Goal: Obtain resource: Download file/media

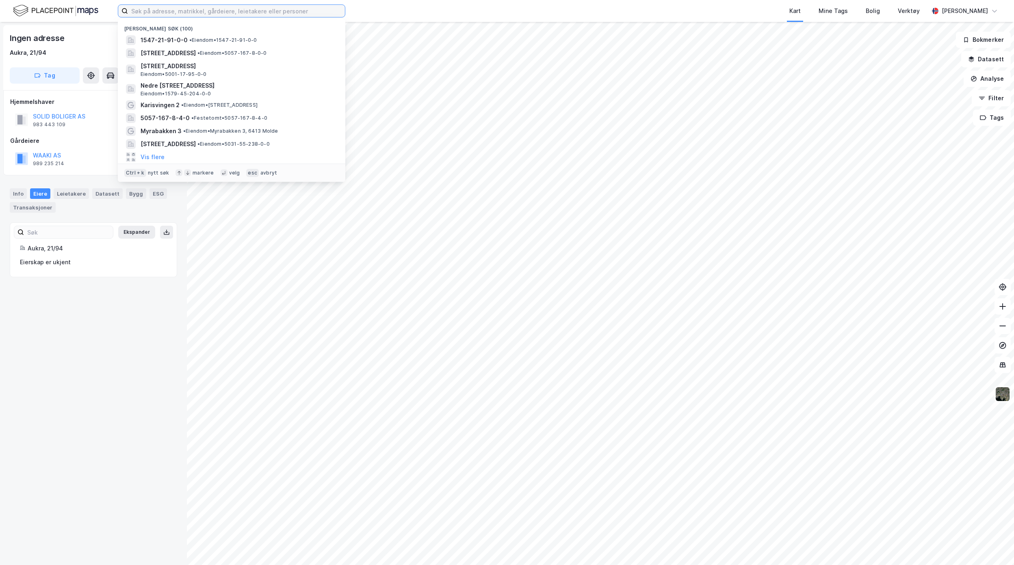
click at [199, 12] on input at bounding box center [236, 11] width 217 height 12
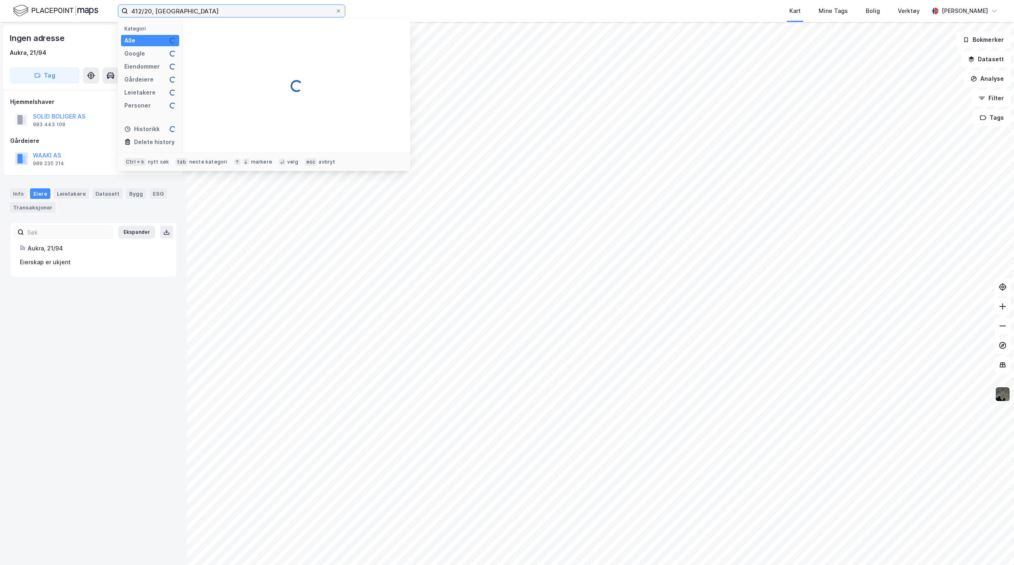
type input "412/20, [GEOGRAPHIC_DATA]"
click at [232, 46] on span "Eiendom • 5001-412-20-0-0" at bounding box center [239, 48] width 69 height 6
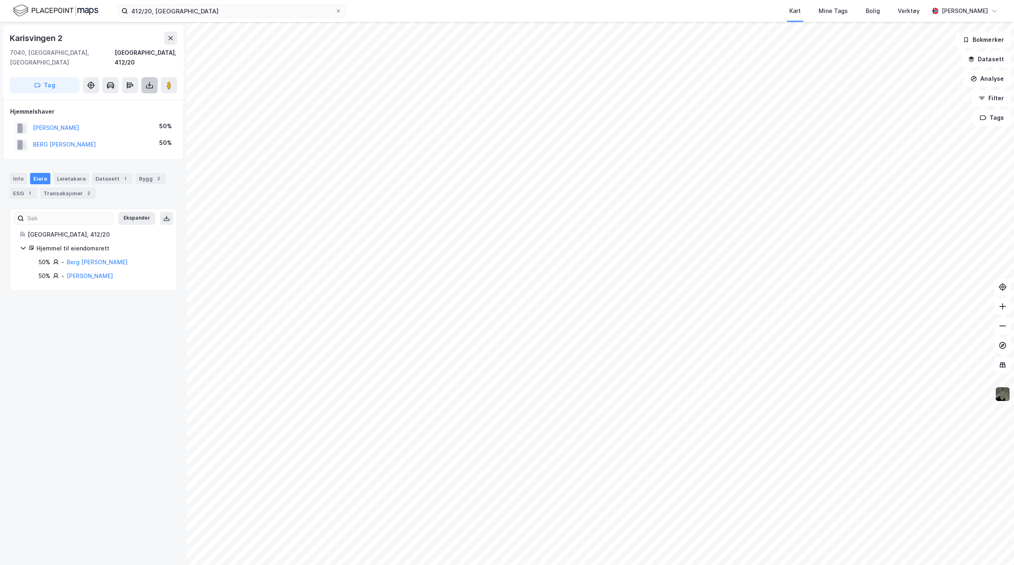
click at [152, 85] on icon at bounding box center [149, 86] width 7 height 3
click at [138, 95] on div "Last ned grunnbok" at bounding box center [114, 101] width 86 height 13
